Goal: Find contact information: Find contact information

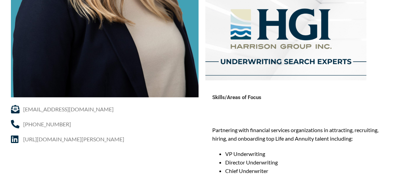
scroll to position [269, 0]
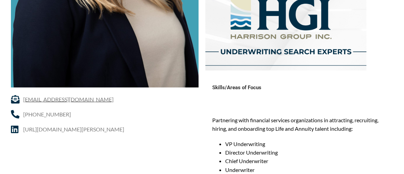
click at [50, 102] on span "[EMAIL_ADDRESS][DOMAIN_NAME]" at bounding box center [67, 100] width 92 height 10
click at [27, 99] on span "[EMAIL_ADDRESS][DOMAIN_NAME]" at bounding box center [67, 100] width 92 height 10
drag, startPoint x: 27, startPoint y: 99, endPoint x: 36, endPoint y: 98, distance: 9.3
click at [36, 98] on span "[EMAIL_ADDRESS][DOMAIN_NAME]" at bounding box center [67, 100] width 92 height 10
click at [54, 100] on span "[EMAIL_ADDRESS][DOMAIN_NAME]" at bounding box center [67, 100] width 92 height 10
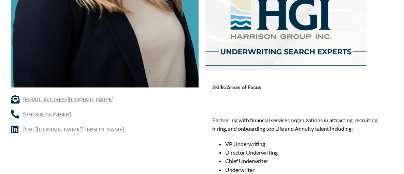
click at [54, 100] on span "[EMAIL_ADDRESS][DOMAIN_NAME]" at bounding box center [67, 100] width 92 height 10
click at [57, 102] on span "[EMAIL_ADDRESS][DOMAIN_NAME]" at bounding box center [67, 100] width 92 height 10
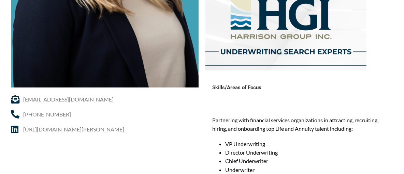
click at [82, 106] on li "[EMAIL_ADDRESS][DOMAIN_NAME]" at bounding box center [105, 101] width 188 height 13
